Goal: Task Accomplishment & Management: Use online tool/utility

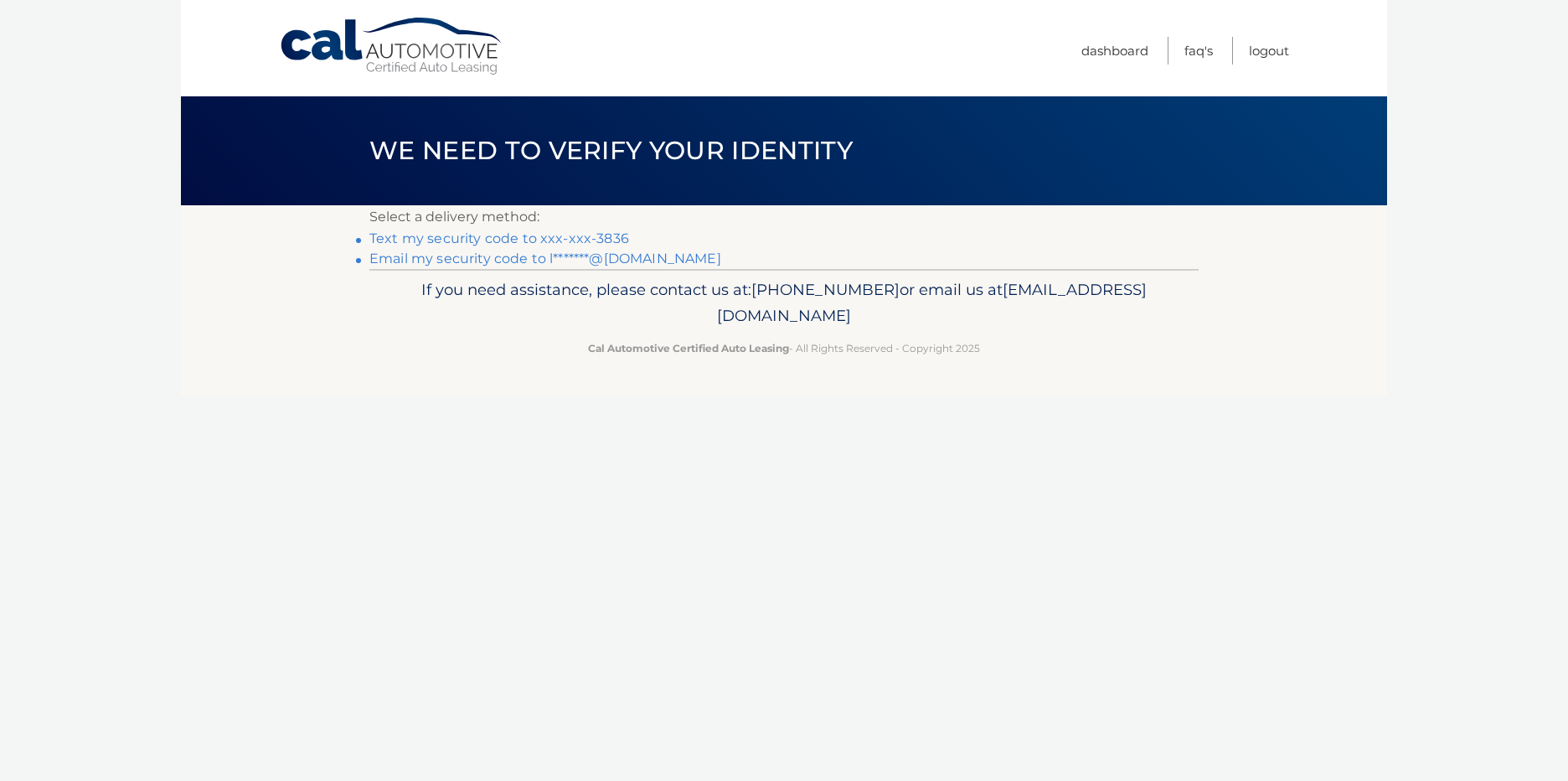
click at [549, 236] on link "Text my security code to xxx-xxx-3836" at bounding box center [499, 239] width 260 height 16
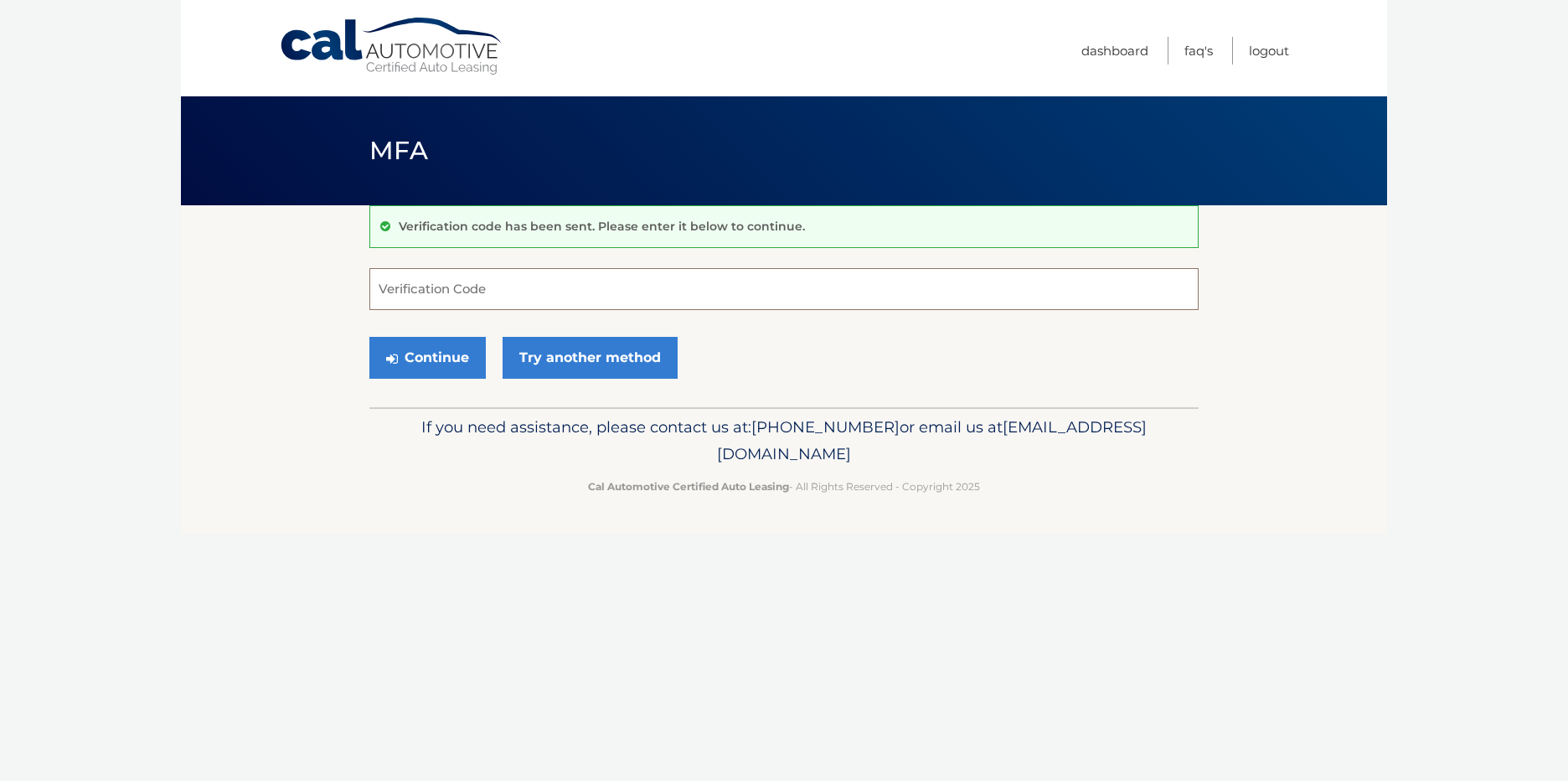
click at [532, 286] on input "Verification Code" at bounding box center [784, 288] width 829 height 42
type input "192642"
click at [441, 360] on button "Continue" at bounding box center [428, 357] width 116 height 42
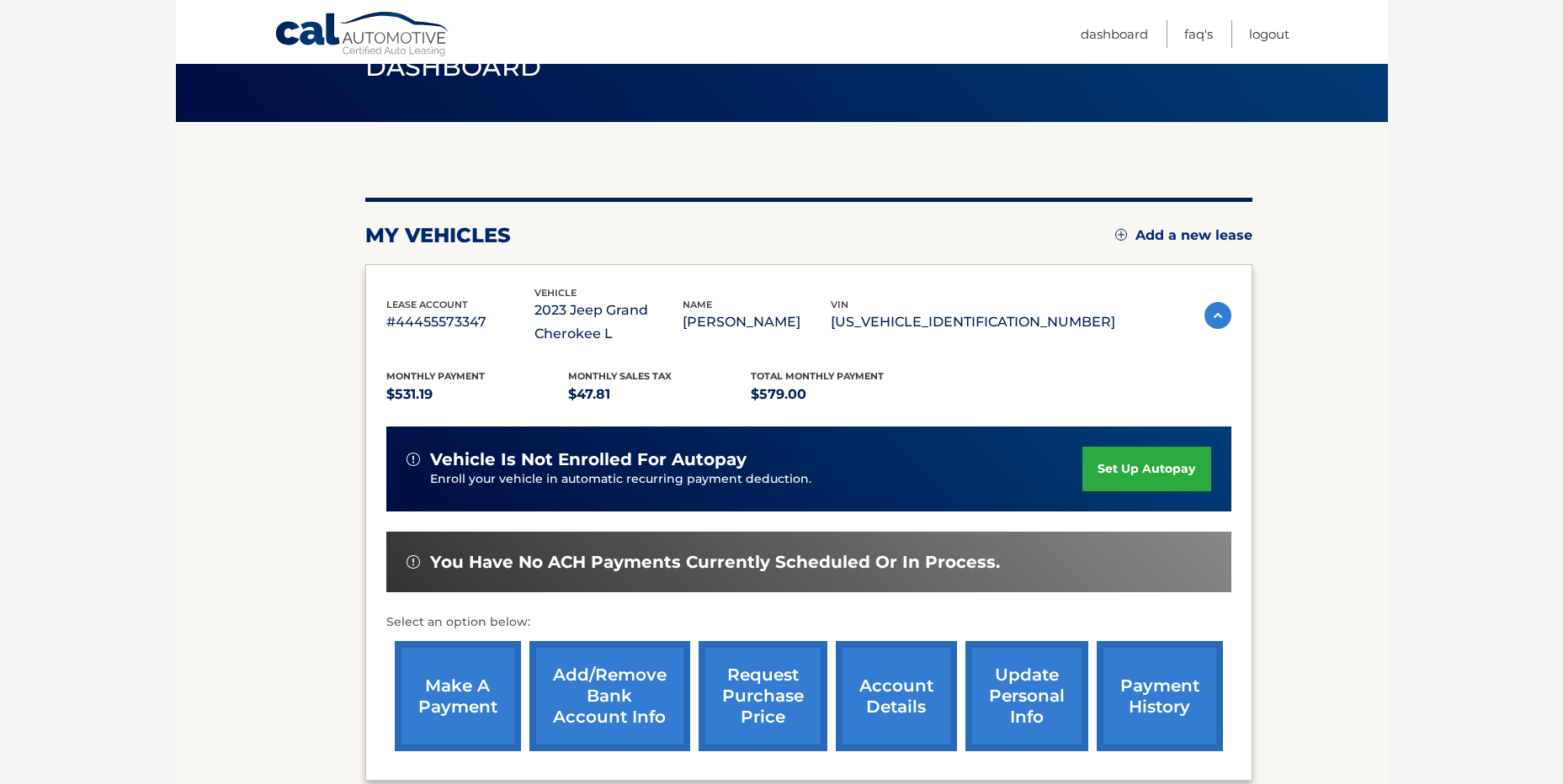
scroll to position [168, 0]
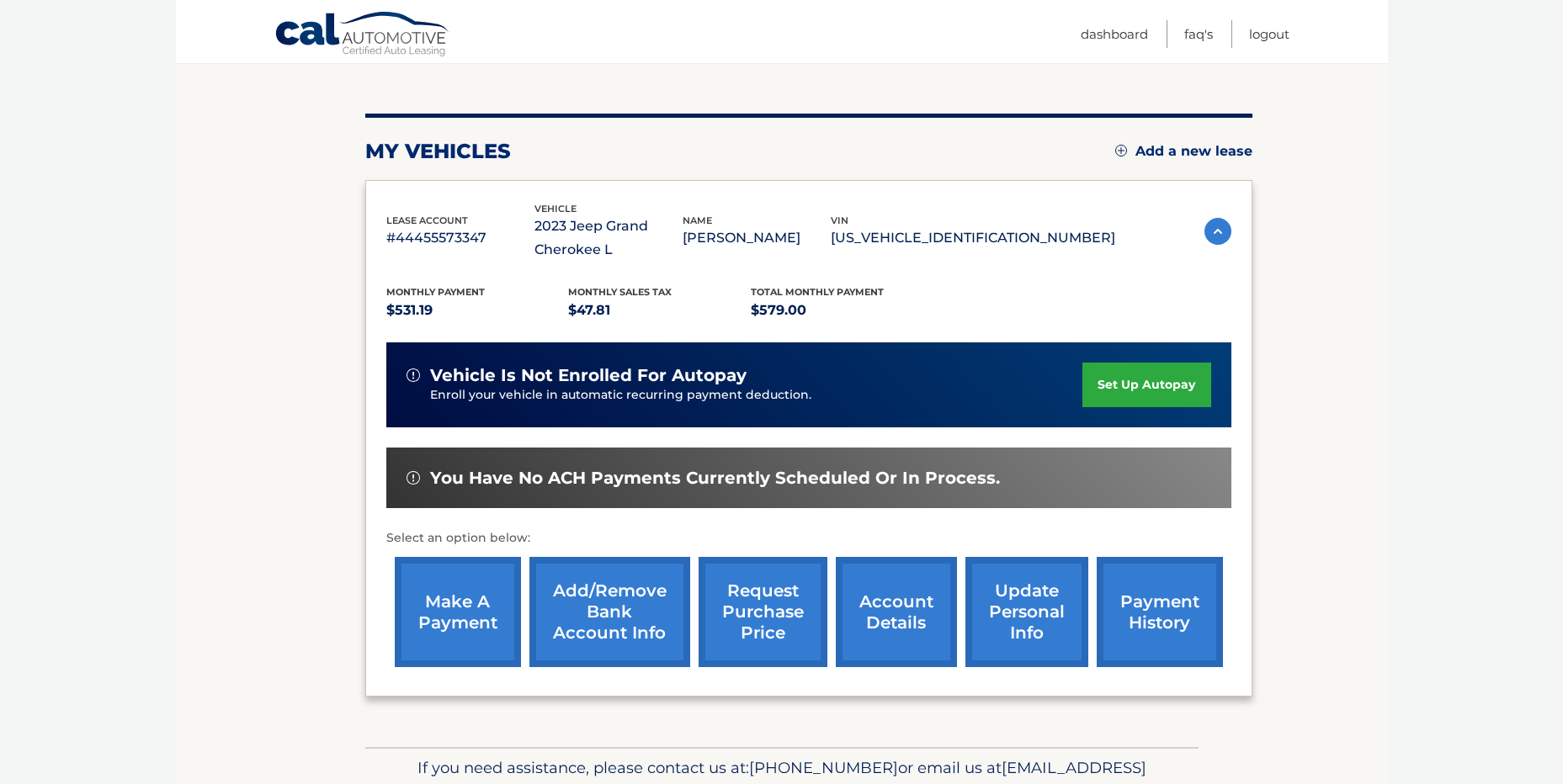
click at [449, 612] on link "make a payment" at bounding box center [458, 612] width 127 height 110
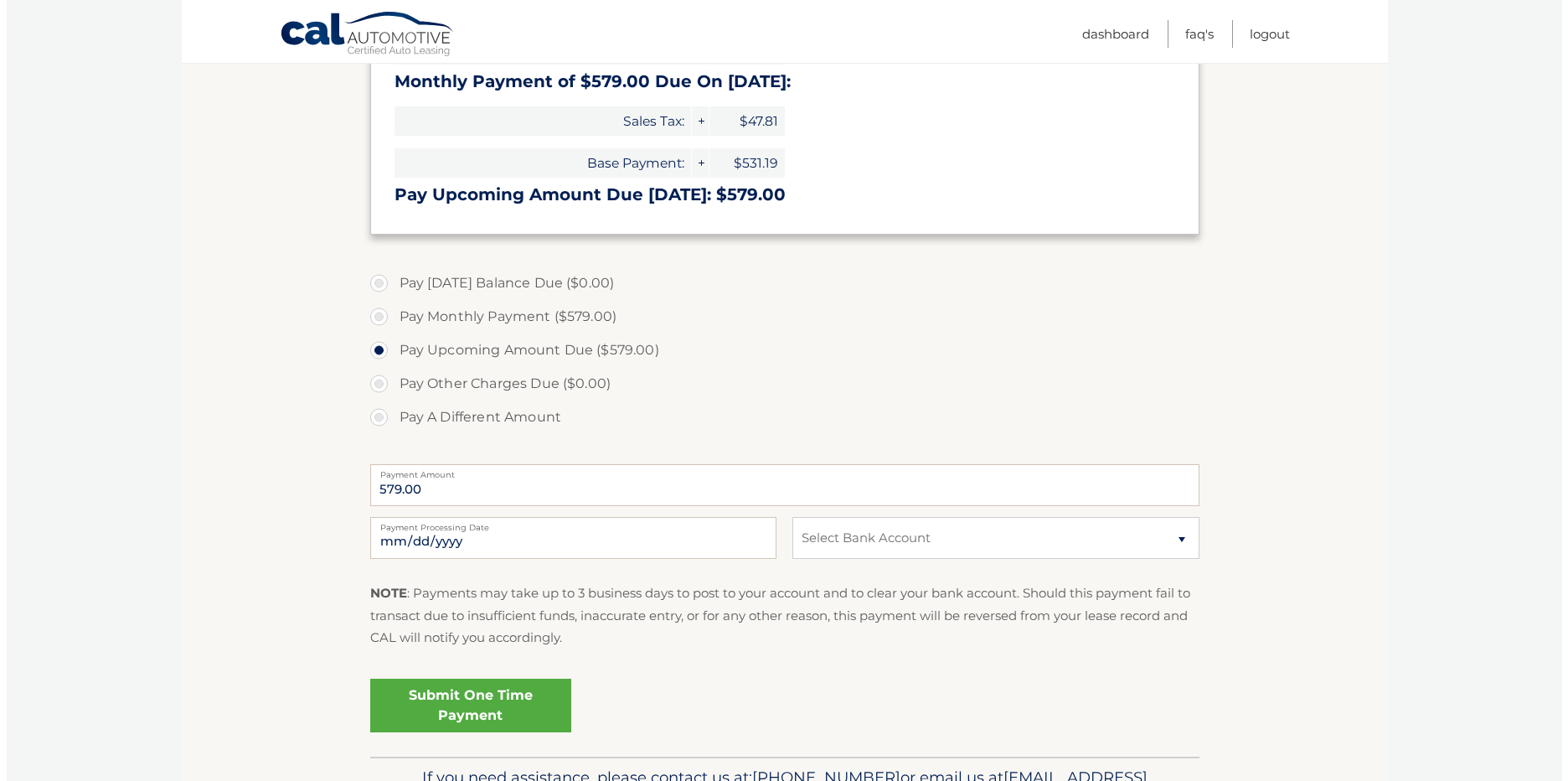
scroll to position [336, 0]
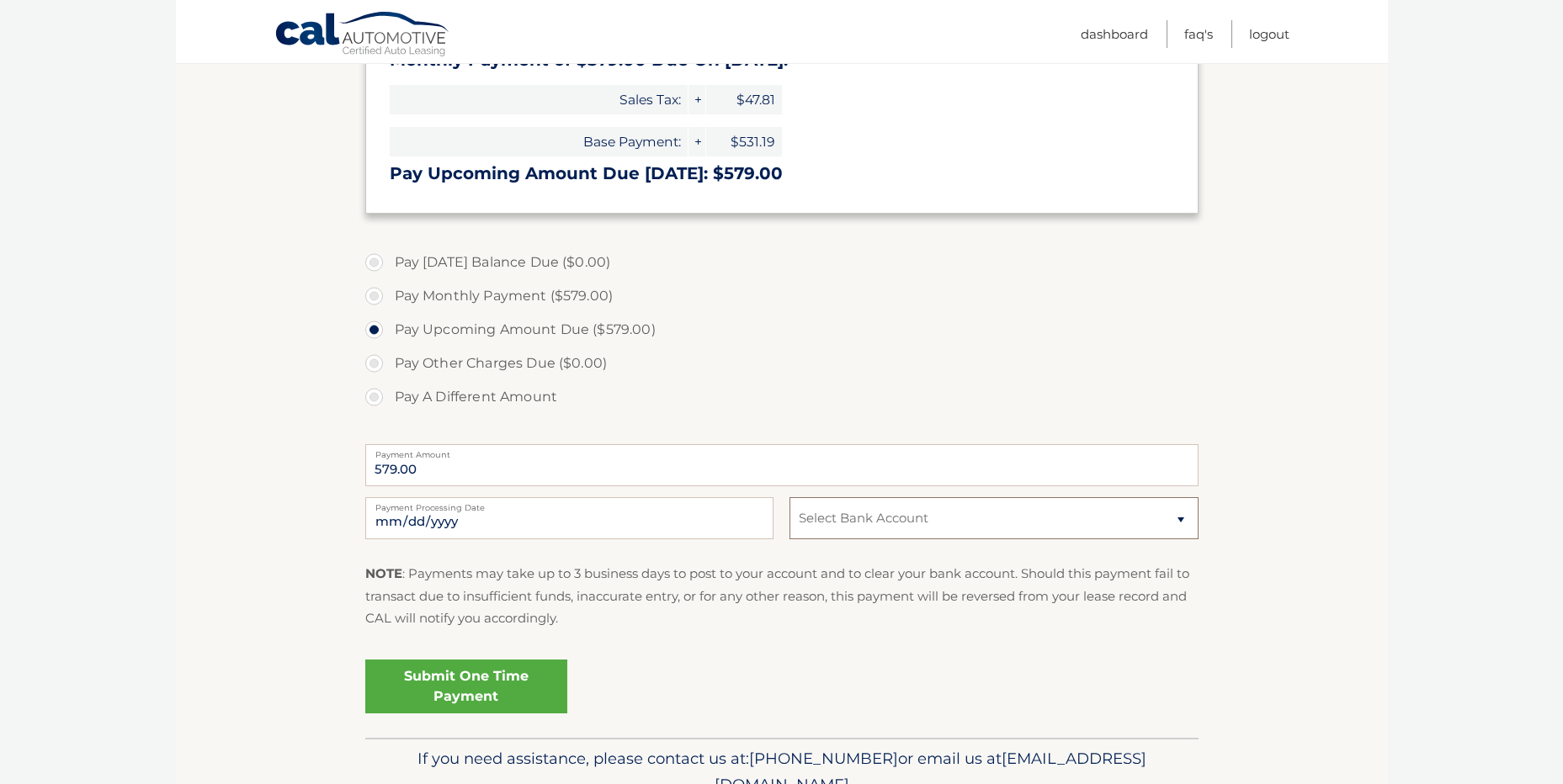
click at [989, 519] on select "Select Bank Account Checking PNC BANK, NATIONAL ASSOCIATION *****0591 Checking …" at bounding box center [993, 518] width 408 height 42
select select "ZDllZmY5ZmItMmVmYy00MGZlLTk4YzgtZGE4YWEwNThhMjBh"
click at [789, 498] on select "Select Bank Account Checking PNC BANK, NATIONAL ASSOCIATION *****0591 Checking …" at bounding box center [993, 518] width 408 height 42
click at [520, 690] on link "Submit One Time Payment" at bounding box center [466, 686] width 202 height 54
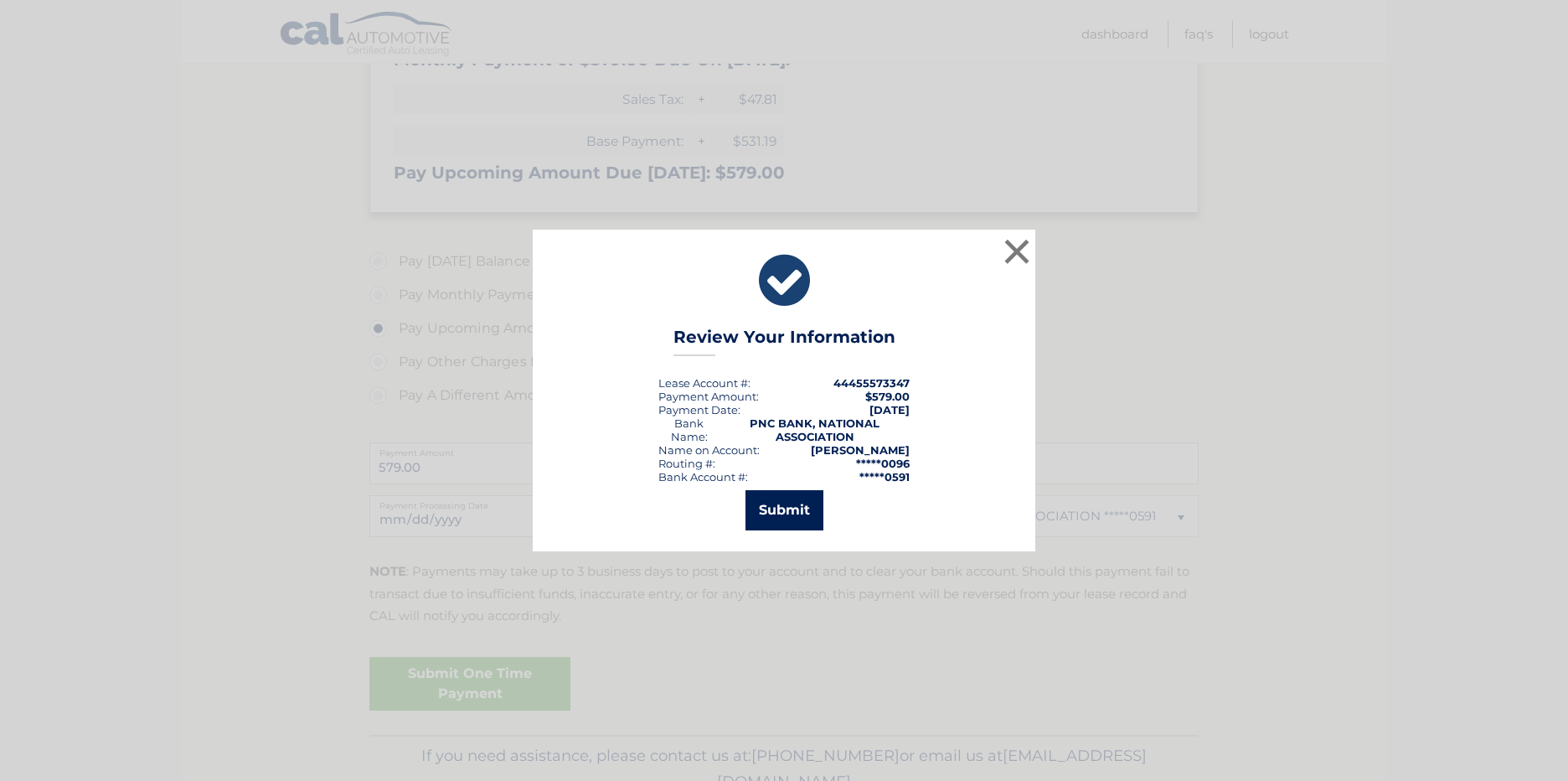
click at [803, 514] on button "Submit" at bounding box center [784, 509] width 78 height 40
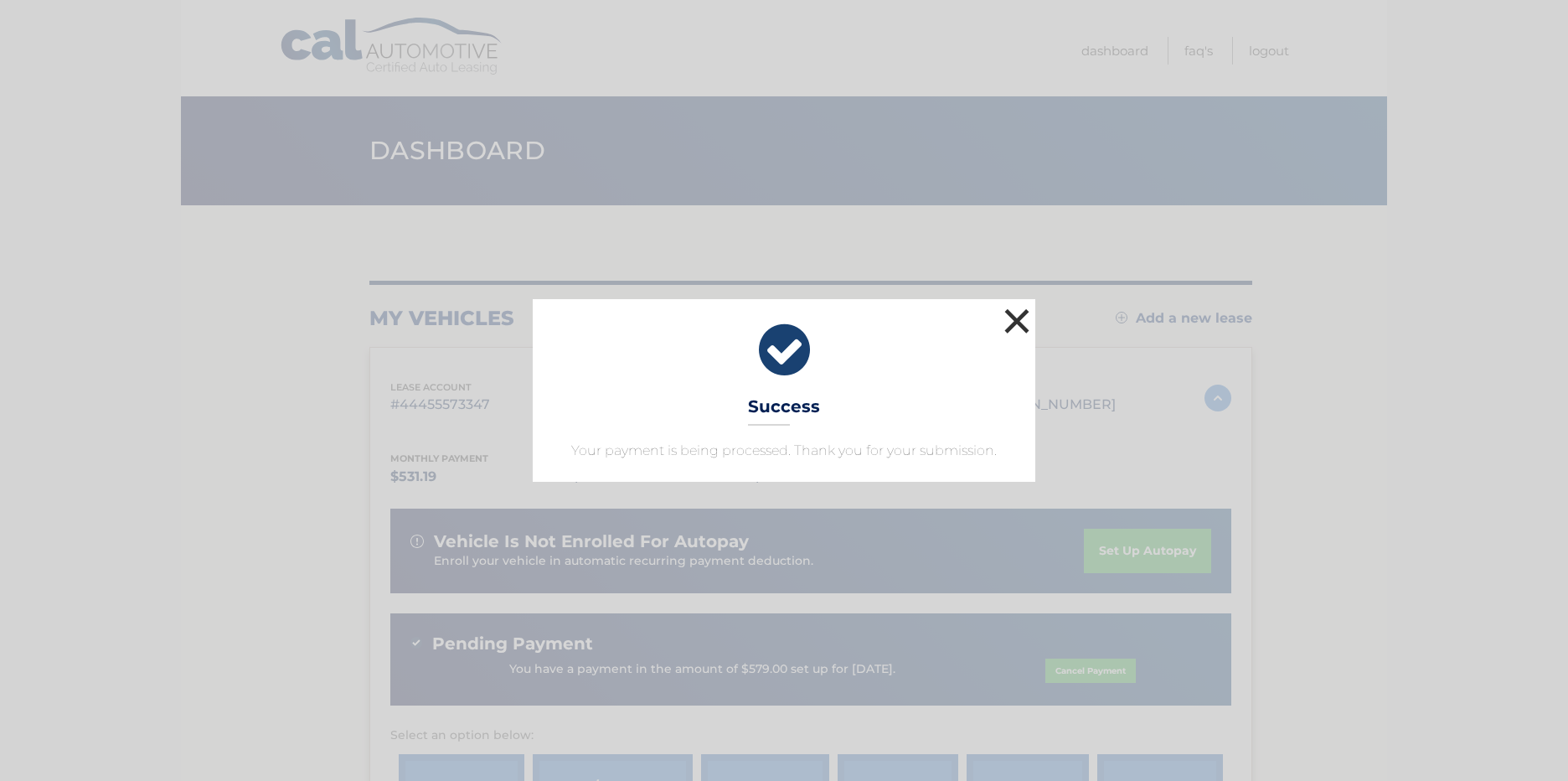
click at [1013, 318] on button "×" at bounding box center [1016, 321] width 34 height 34
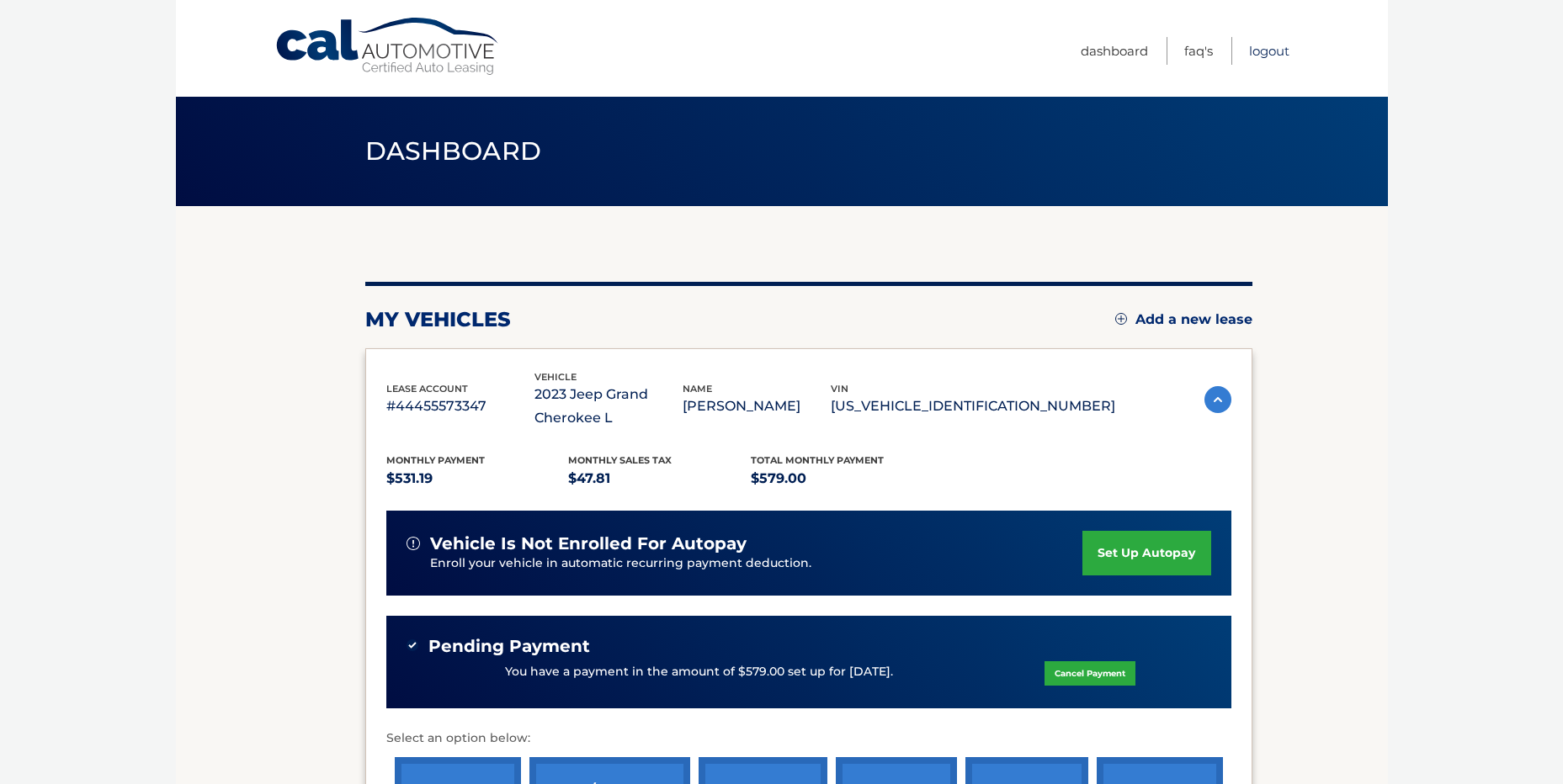
click at [1277, 56] on link "Logout" at bounding box center [1269, 51] width 40 height 28
